Goal: Check status: Check status

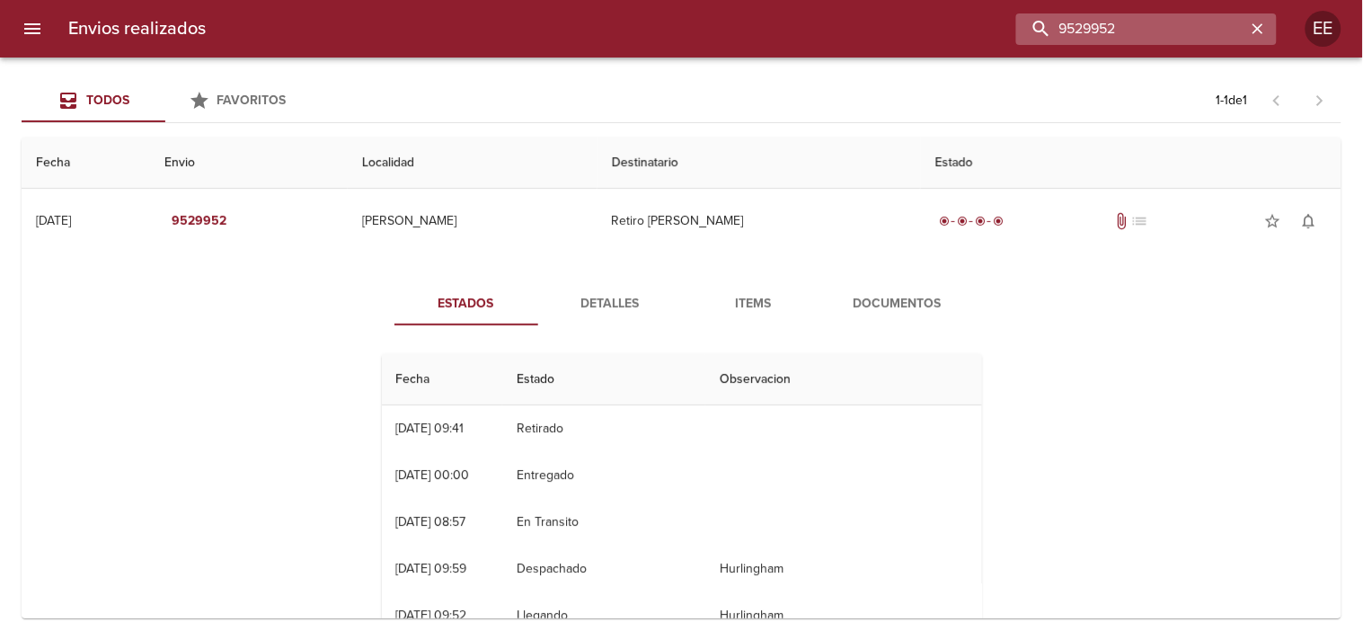
drag, startPoint x: 1197, startPoint y: 31, endPoint x: 1054, endPoint y: 30, distance: 142.8
click at [1054, 30] on input "9529952" at bounding box center [1131, 28] width 230 height 31
paste input "77701"
type input "9577701"
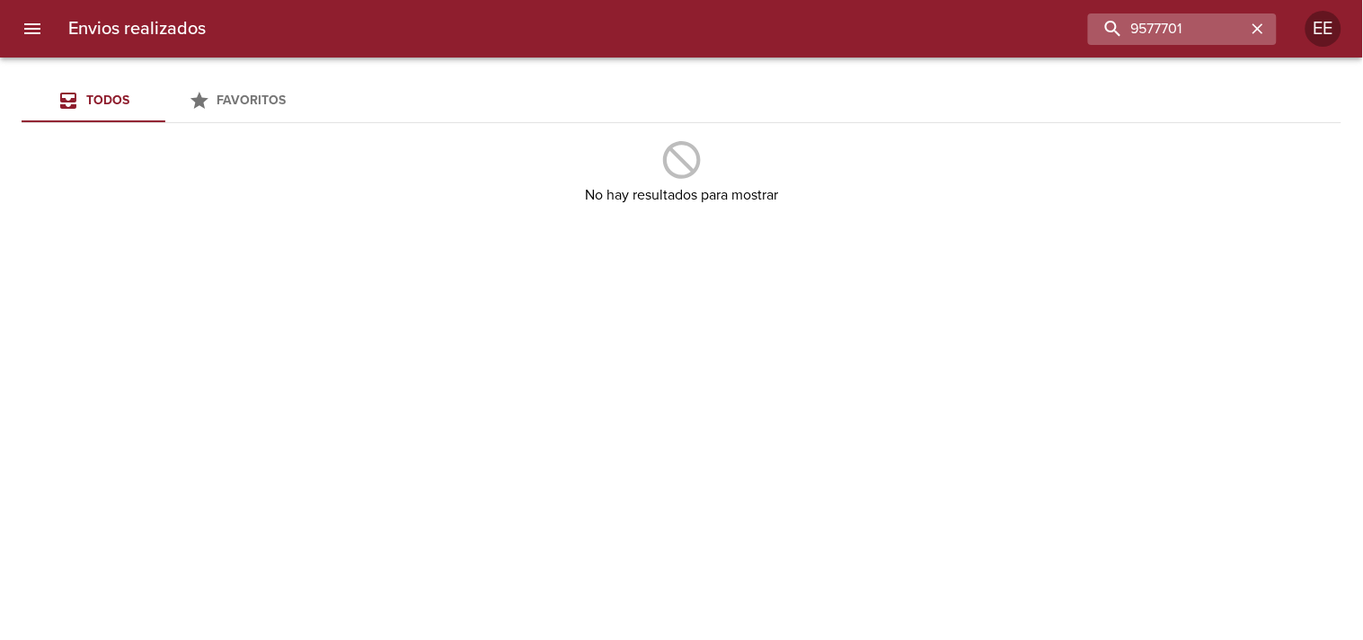
click at [1260, 27] on icon "button" at bounding box center [1257, 28] width 11 height 11
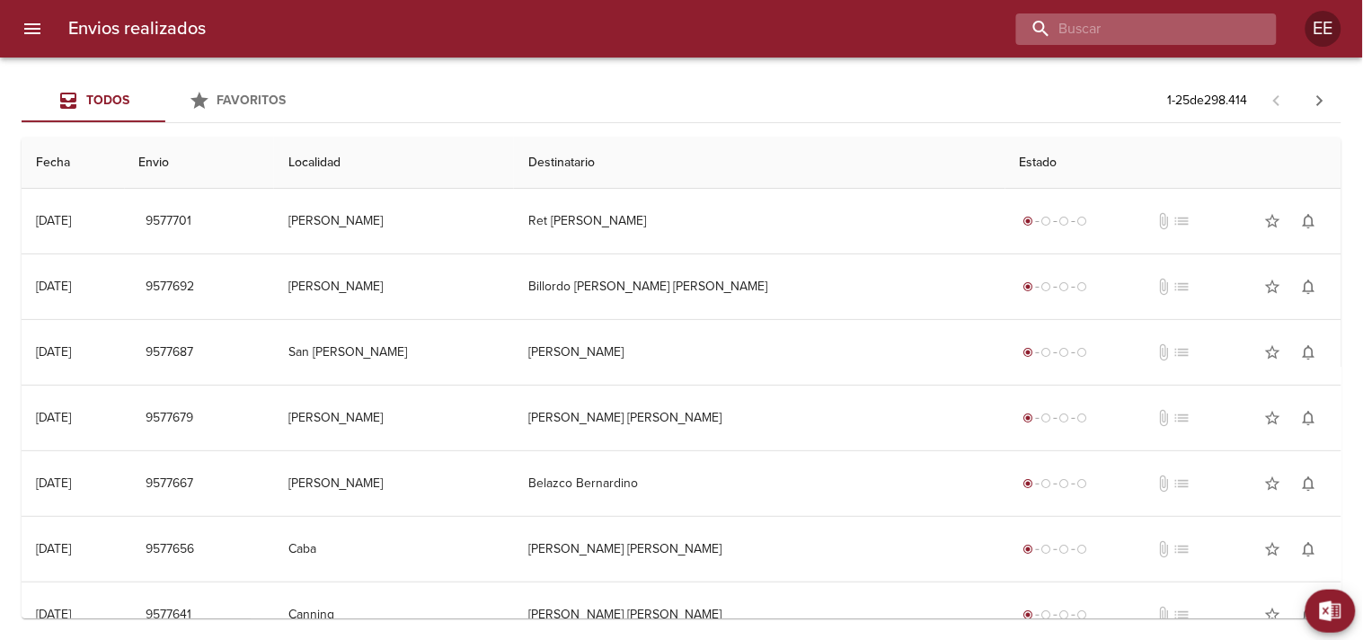
click at [1172, 27] on input "buscar" at bounding box center [1131, 28] width 230 height 31
paste input "[PERSON_NAME][DEMOGRAPHIC_DATA]"
type input "[PERSON_NAME][DEMOGRAPHIC_DATA]"
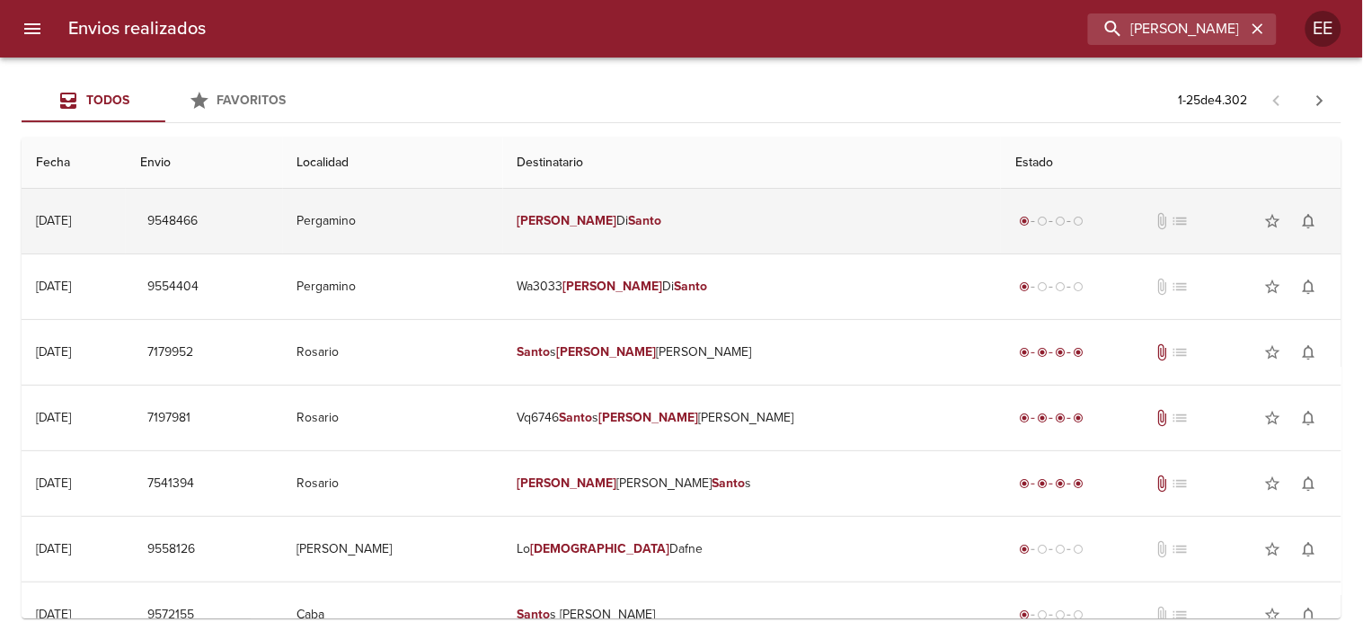
click at [744, 221] on td "[PERSON_NAME][DEMOGRAPHIC_DATA]" at bounding box center [752, 221] width 499 height 65
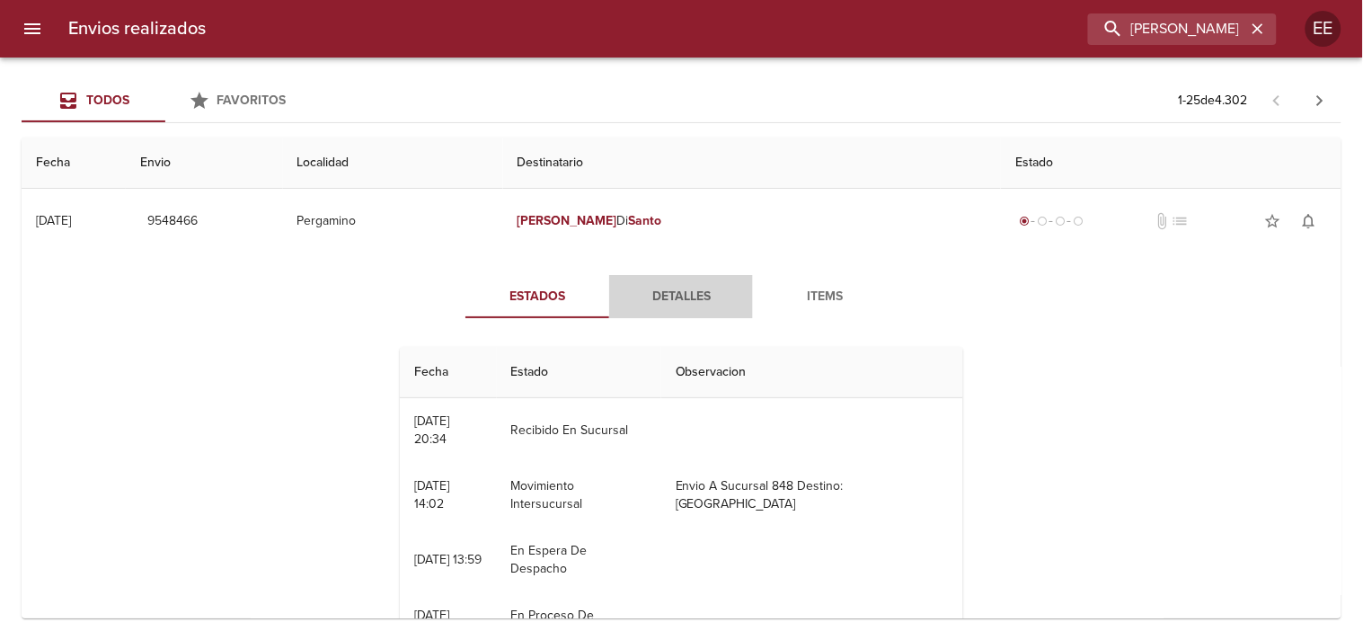
click at [696, 294] on span "Detalles" at bounding box center [681, 297] width 122 height 22
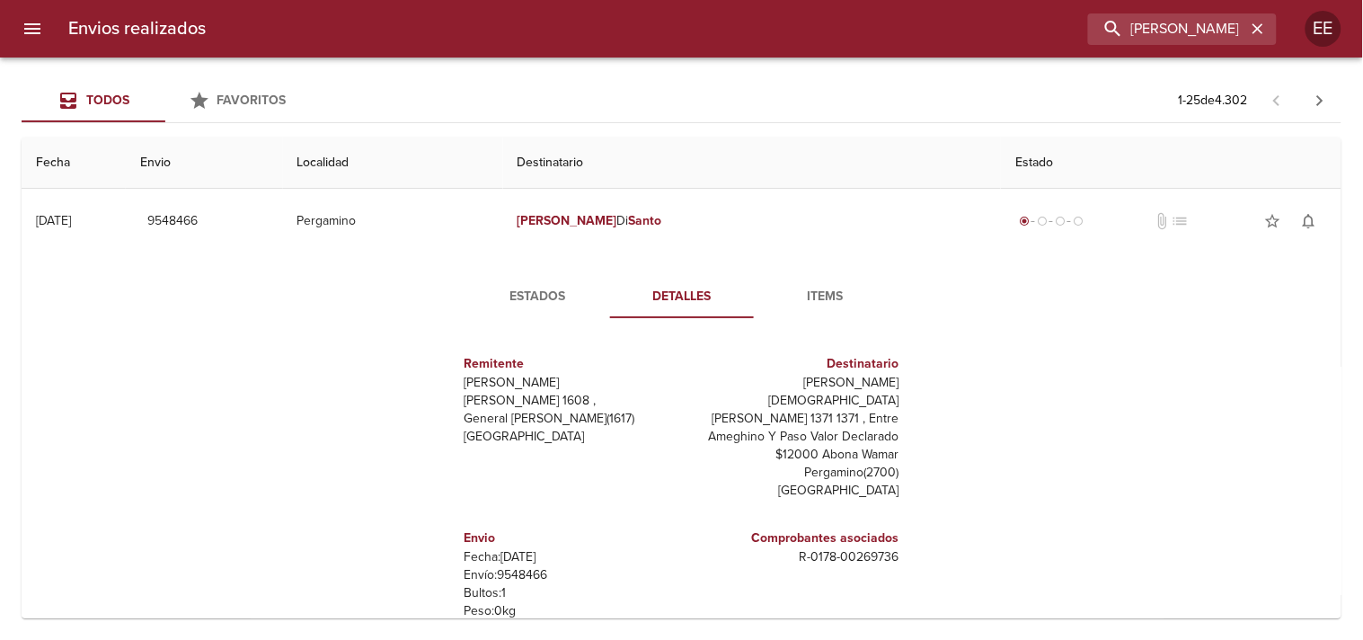
click at [817, 289] on span "Items" at bounding box center [825, 297] width 122 height 22
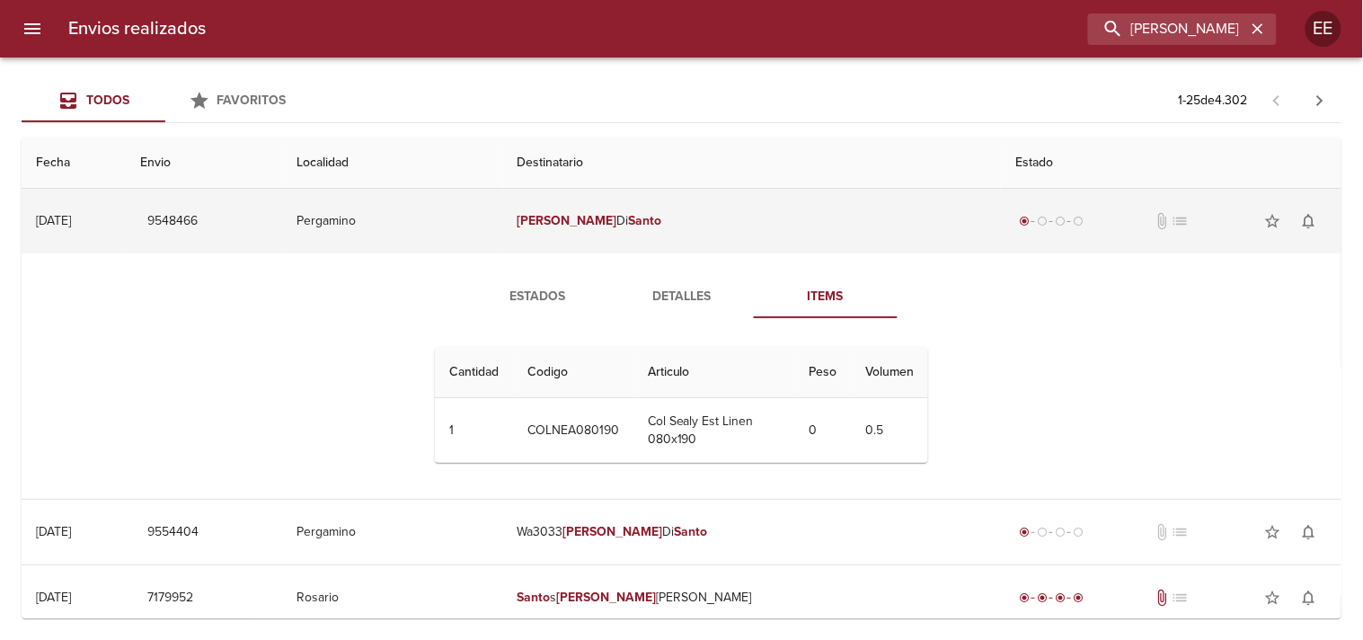
click at [661, 213] on em "Santo" at bounding box center [644, 220] width 33 height 15
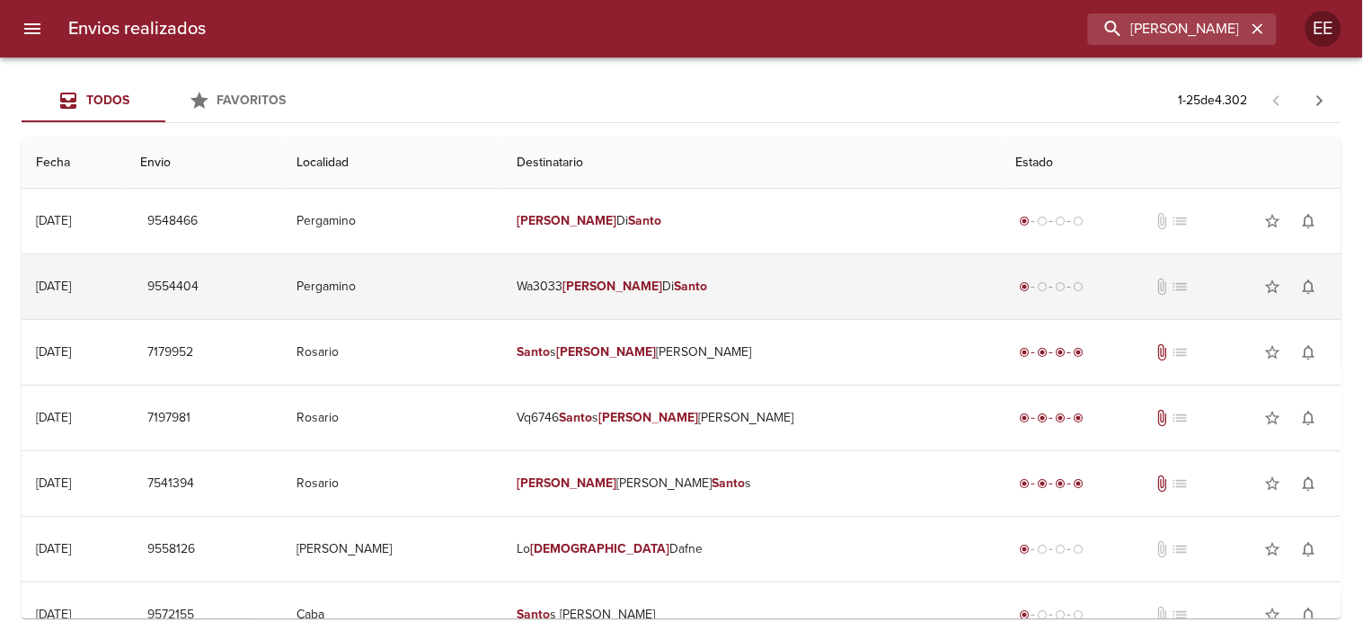
click at [707, 293] on em "Santo" at bounding box center [690, 285] width 33 height 15
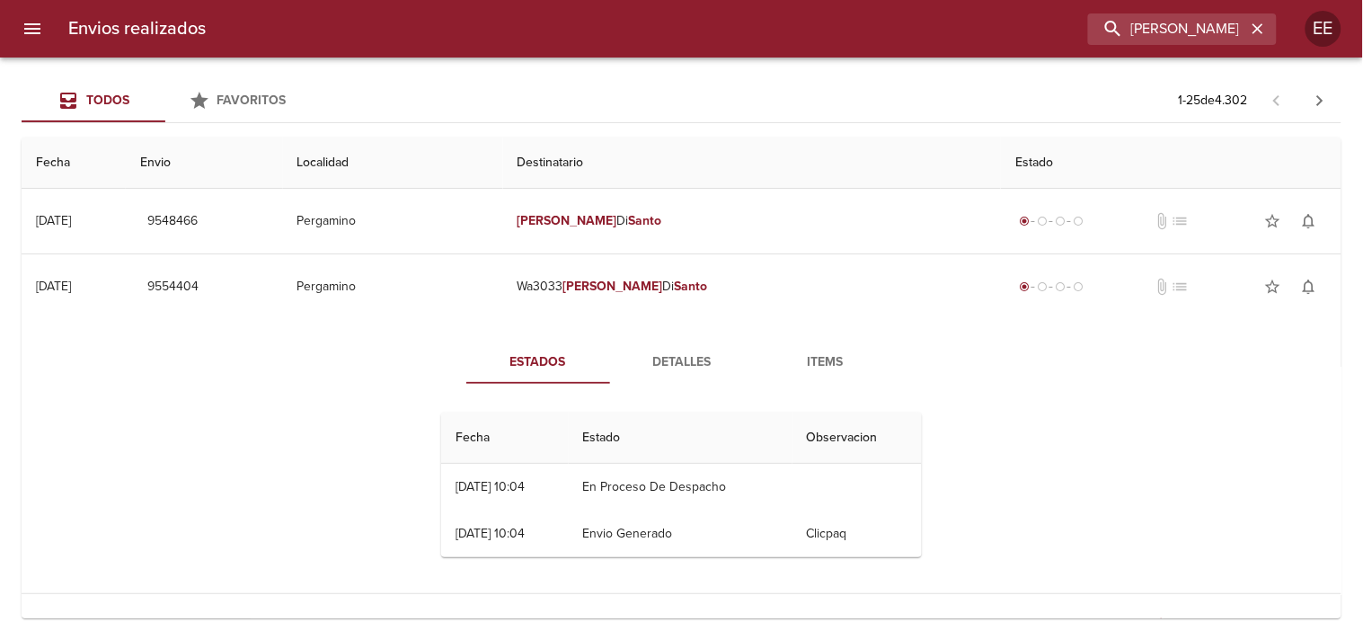
click at [819, 360] on span "Items" at bounding box center [825, 362] width 122 height 22
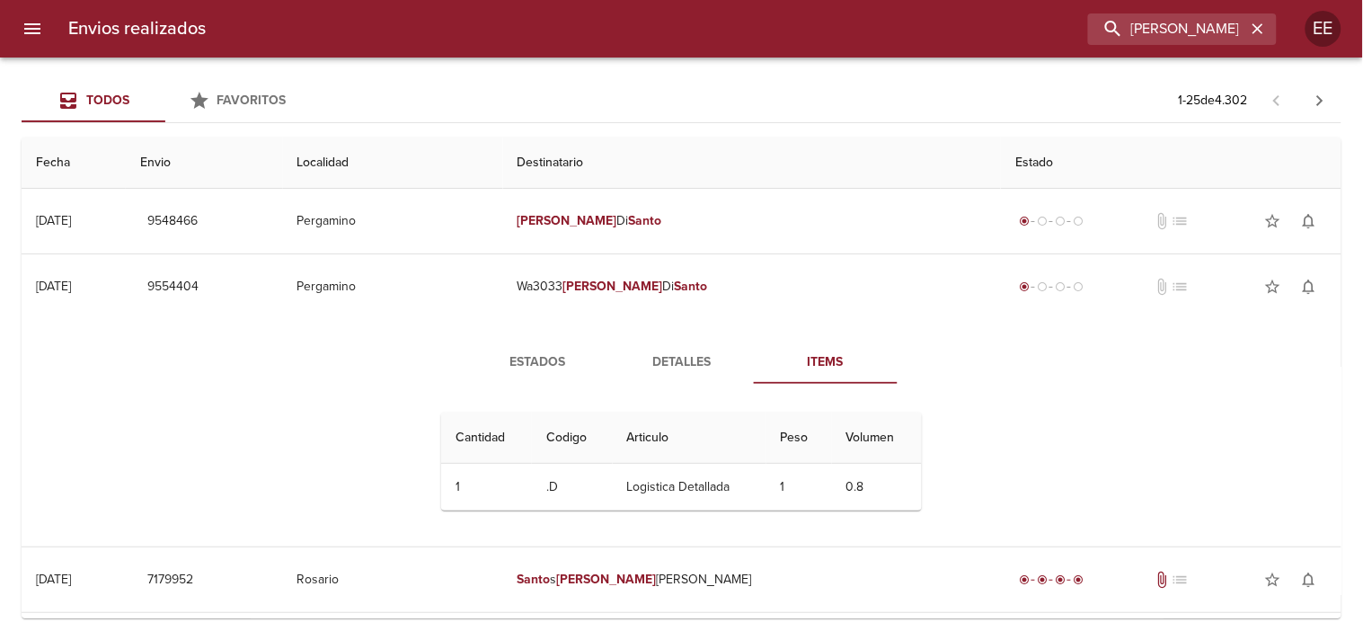
click at [678, 358] on span "Detalles" at bounding box center [682, 362] width 122 height 22
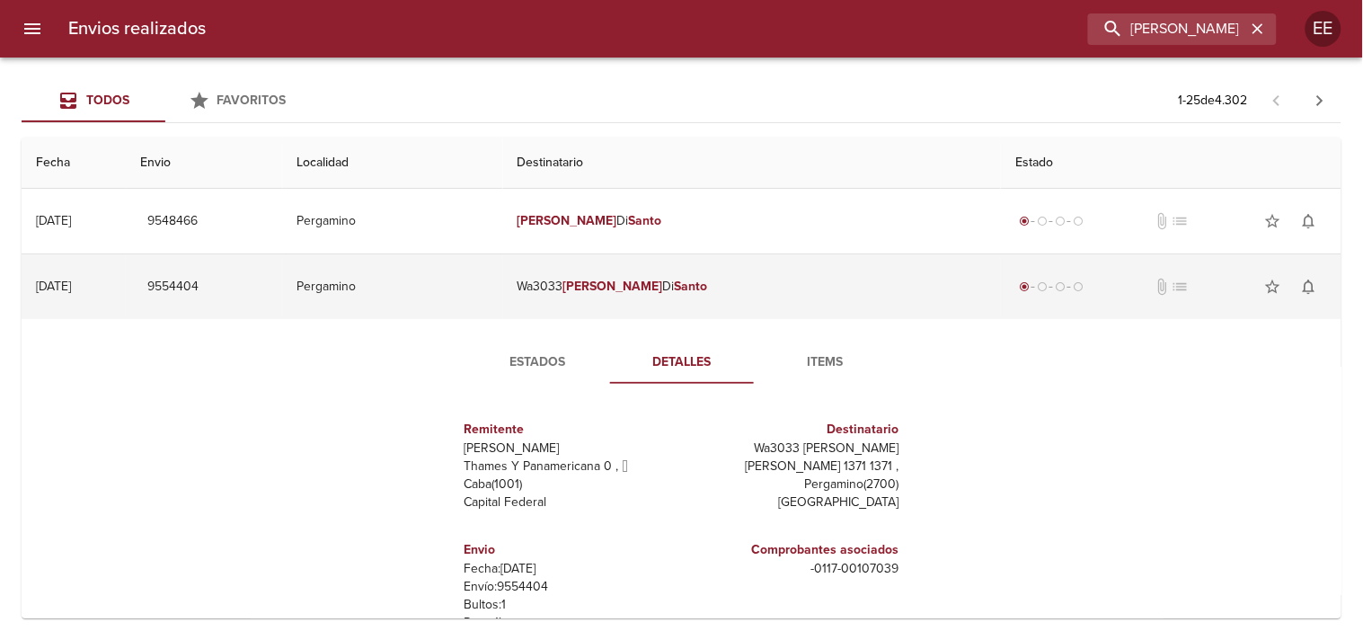
click at [764, 293] on td "Wa3033 [PERSON_NAME]" at bounding box center [752, 286] width 499 height 65
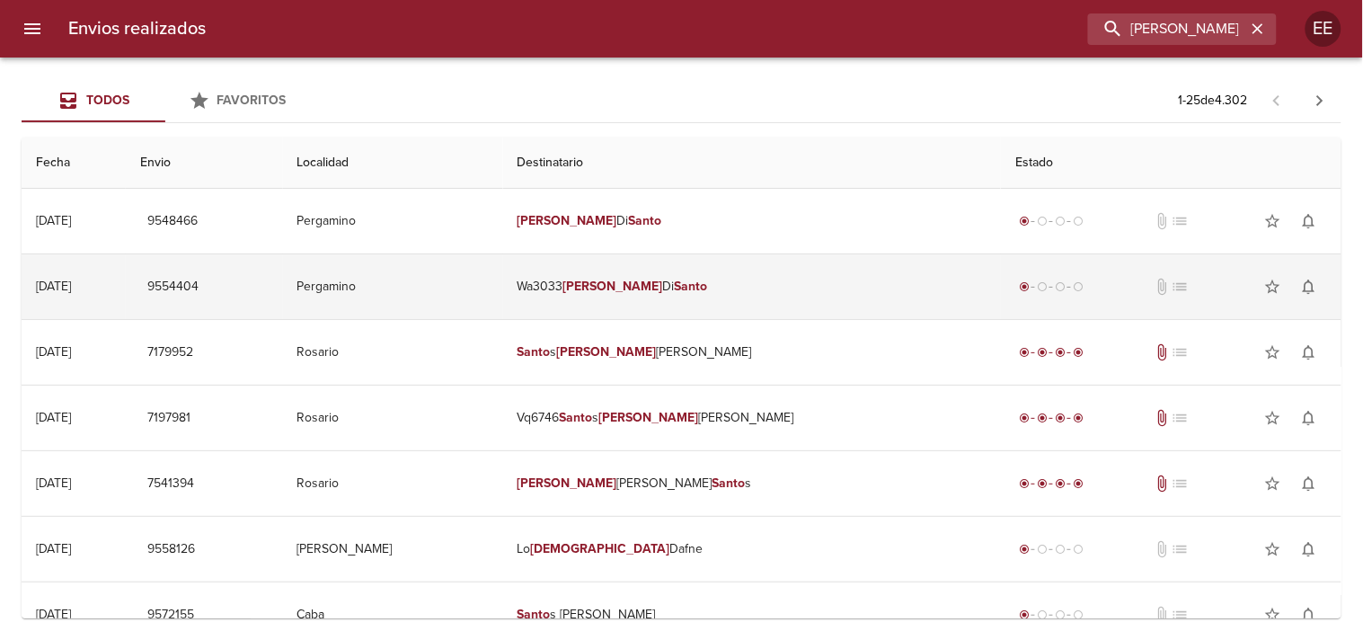
click at [283, 293] on td "9554404" at bounding box center [204, 286] width 157 height 65
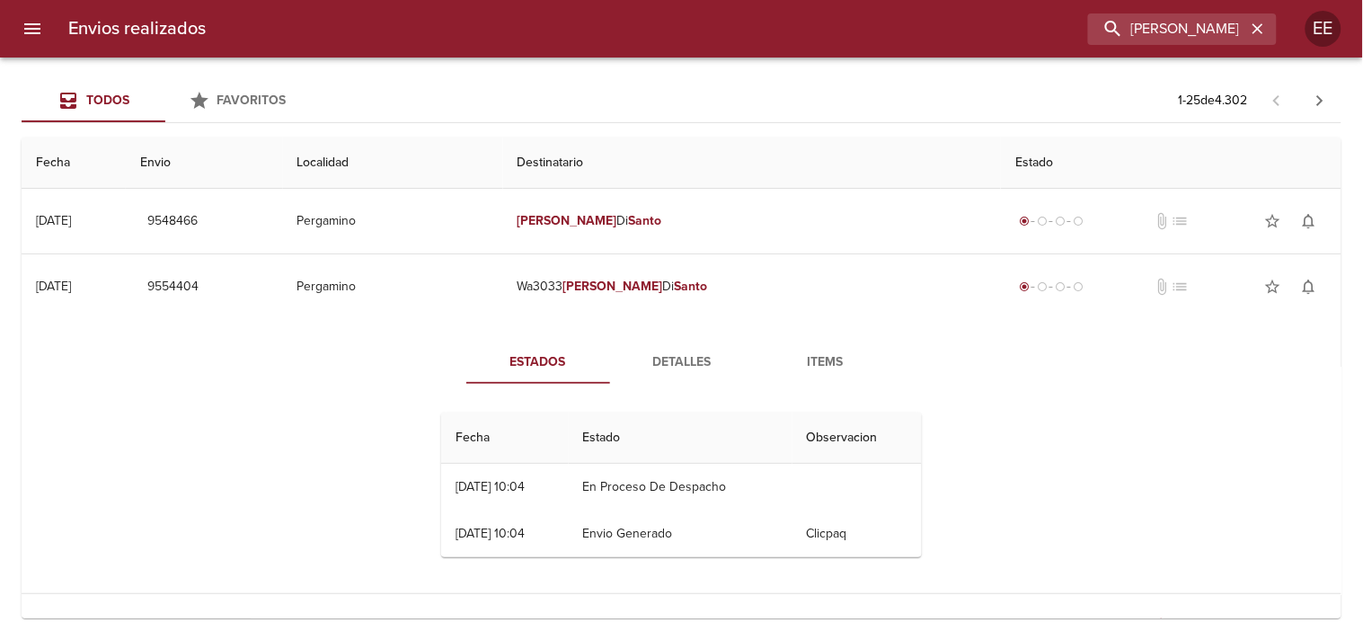
click at [680, 359] on span "Detalles" at bounding box center [682, 362] width 122 height 22
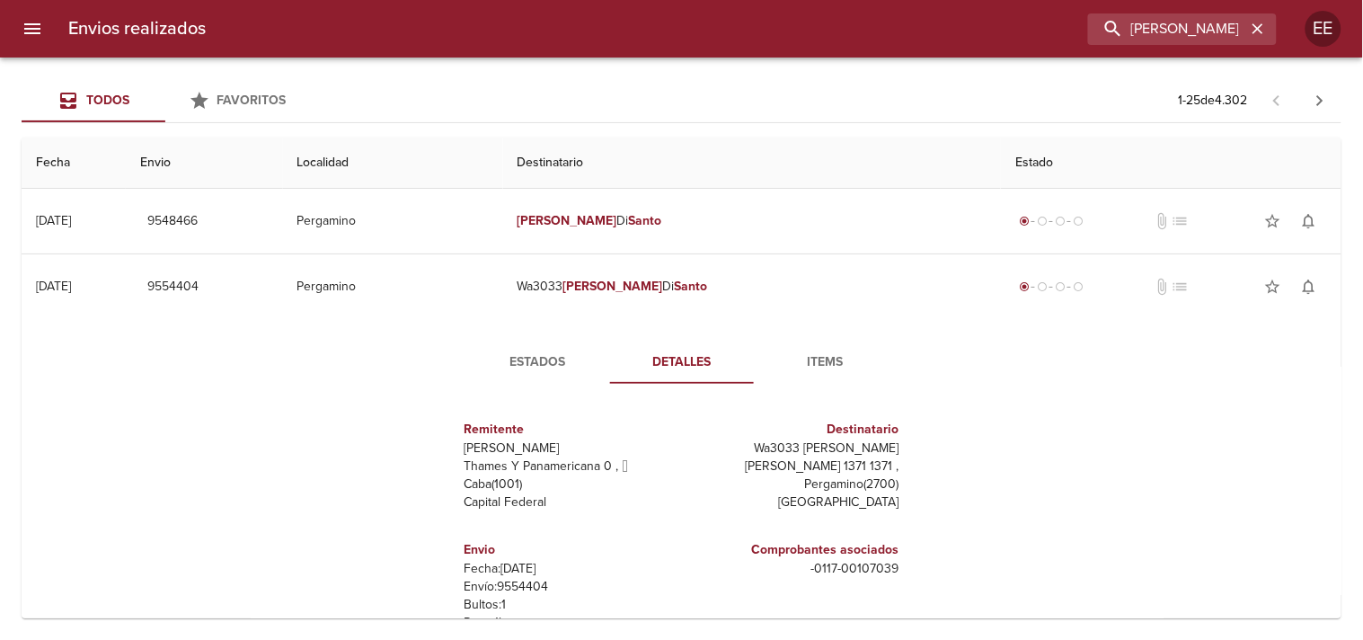
click at [819, 365] on span "Items" at bounding box center [825, 362] width 122 height 22
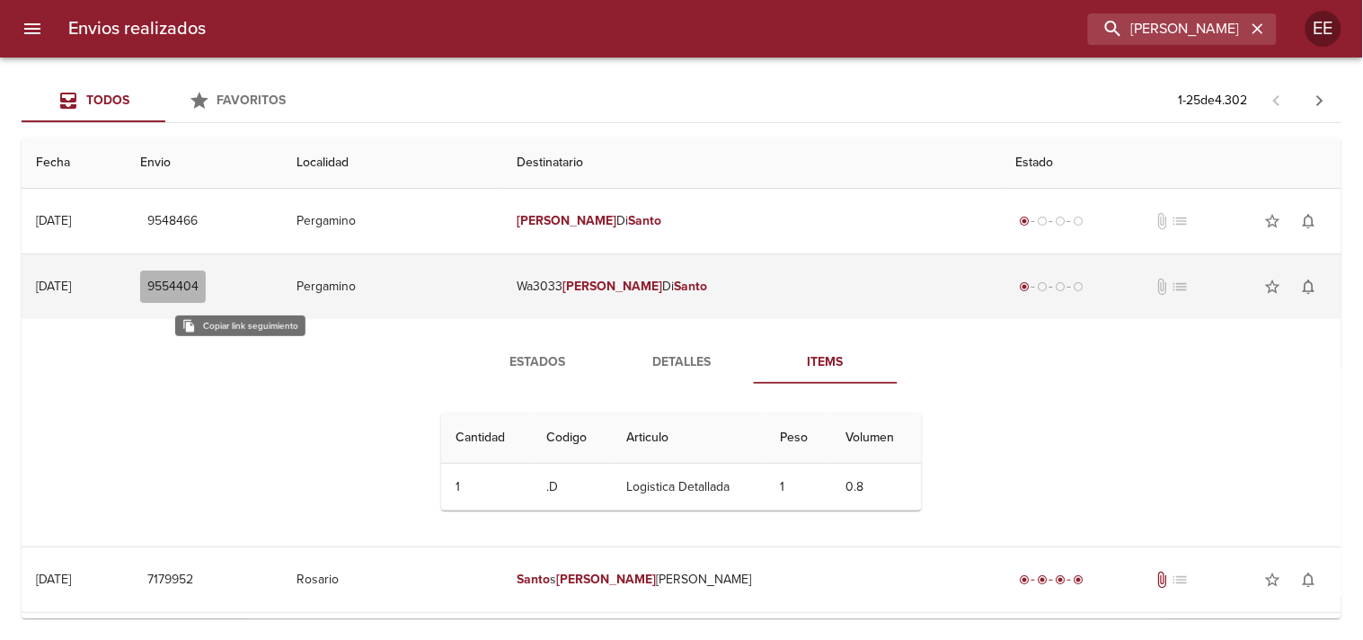
click at [199, 279] on span "9554404" at bounding box center [172, 287] width 51 height 22
